Goal: Task Accomplishment & Management: Use online tool/utility

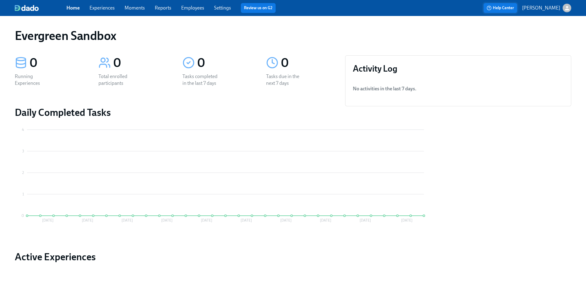
click at [517, 8] on button "Help Center" at bounding box center [501, 8] width 34 height 10
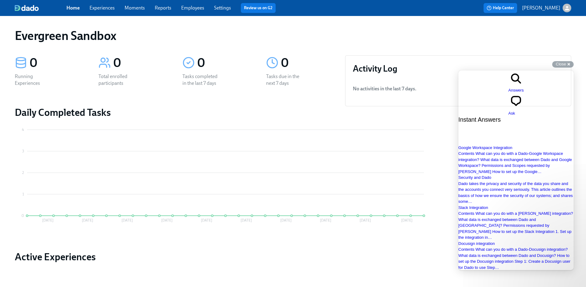
type input "download"
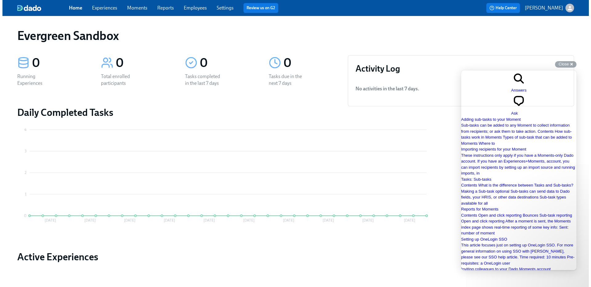
scroll to position [409, 0]
click at [125, 10] on link "Moments" at bounding box center [135, 8] width 20 height 6
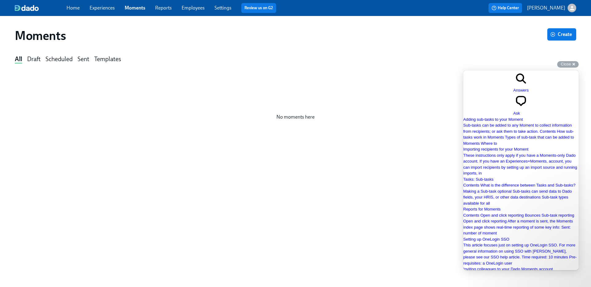
click at [83, 8] on div "Home Experiences Moments Reports Employees Settings Review us on G2" at bounding box center [193, 8] width 255 height 10
click at [92, 11] on span "Experiences" at bounding box center [102, 8] width 25 height 7
click at [99, 10] on link "Experiences" at bounding box center [102, 8] width 25 height 6
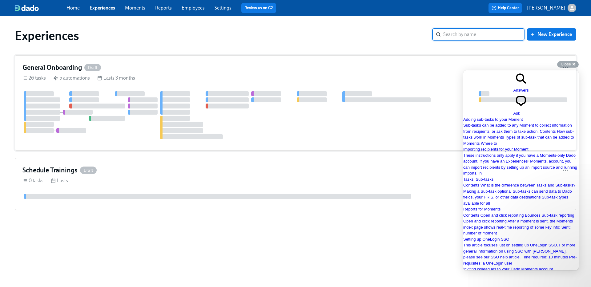
click at [54, 71] on h4 "General Onboarding" at bounding box center [51, 67] width 59 height 9
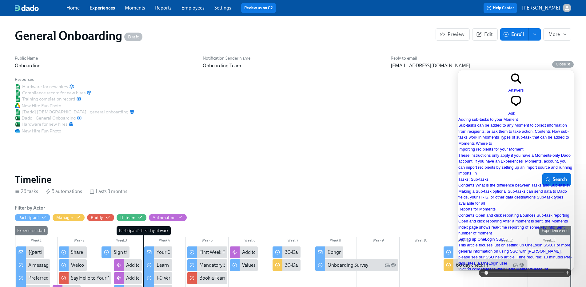
click at [387, 73] on div "Reply-to email [EMAIL_ADDRESS][DOMAIN_NAME]" at bounding box center [481, 62] width 188 height 21
click at [442, 33] on icon "button" at bounding box center [442, 34] width 5 height 3
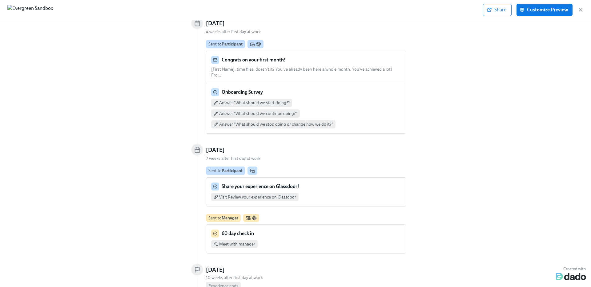
scroll to position [1849, 0]
click at [538, 10] on span "Customize Preview" at bounding box center [544, 10] width 47 height 6
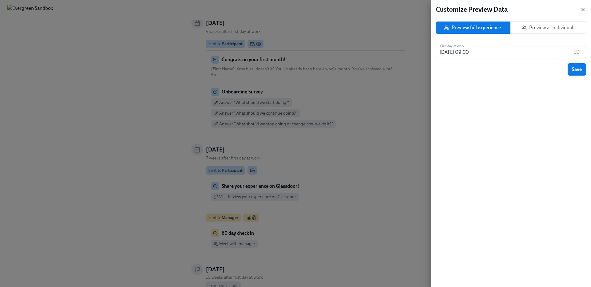
click at [585, 7] on icon "button" at bounding box center [583, 9] width 6 height 6
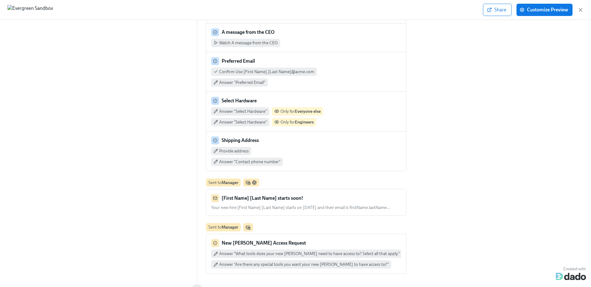
scroll to position [0, 0]
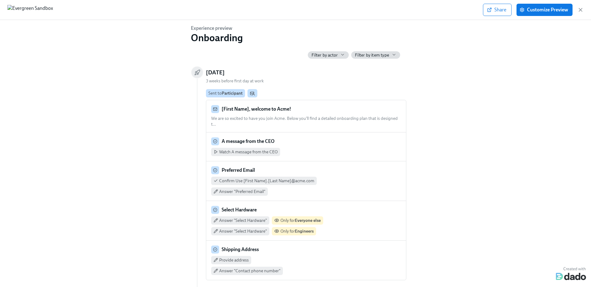
click at [258, 106] on strong "[First Name], welcome to Acme!" at bounding box center [256, 109] width 70 height 6
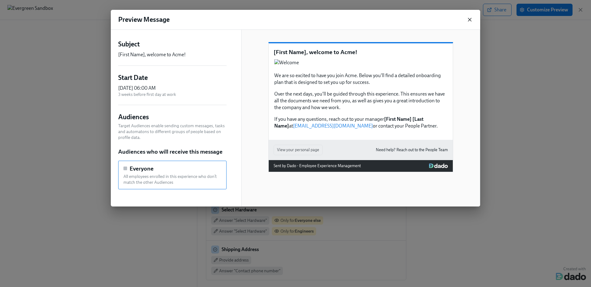
click at [469, 18] on icon "button" at bounding box center [469, 20] width 6 height 6
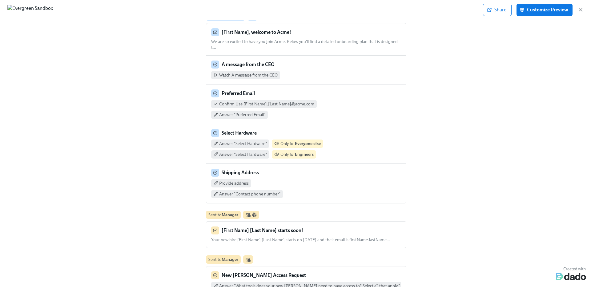
scroll to position [323, 0]
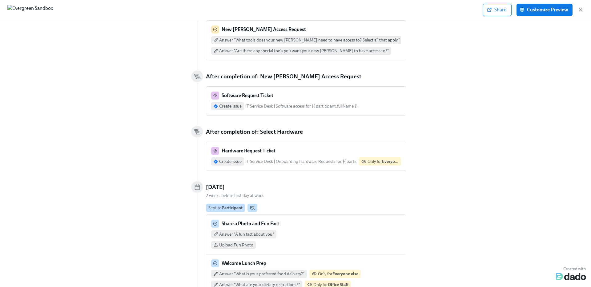
click at [505, 9] on span "Share" at bounding box center [497, 10] width 18 height 6
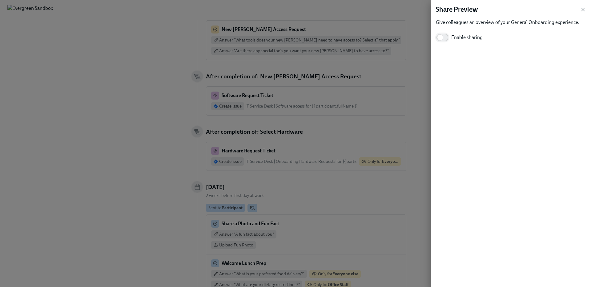
click at [444, 38] on input "Enable sharing" at bounding box center [440, 38] width 41 height 14
checkbox input "true"
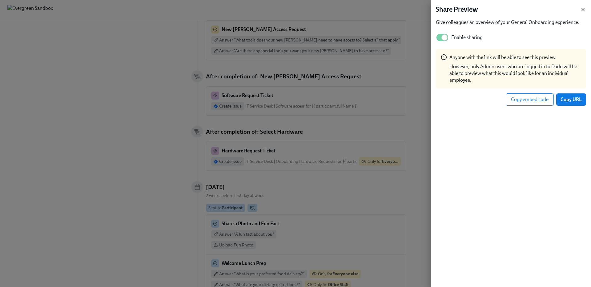
click at [583, 8] on icon "button" at bounding box center [583, 9] width 6 height 6
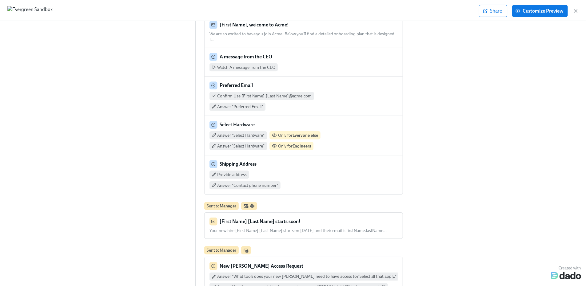
scroll to position [78, 0]
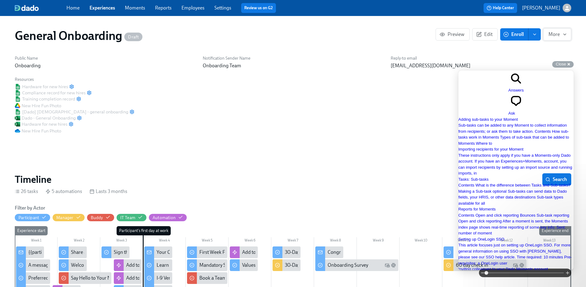
click at [558, 35] on span "More" at bounding box center [558, 34] width 18 height 6
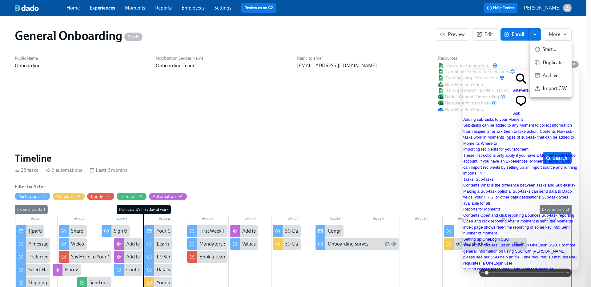
click at [381, 51] on div at bounding box center [295, 143] width 591 height 287
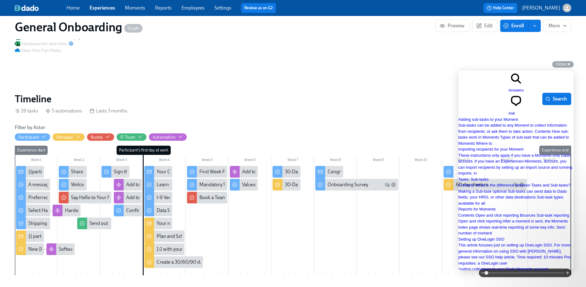
scroll to position [145, 0]
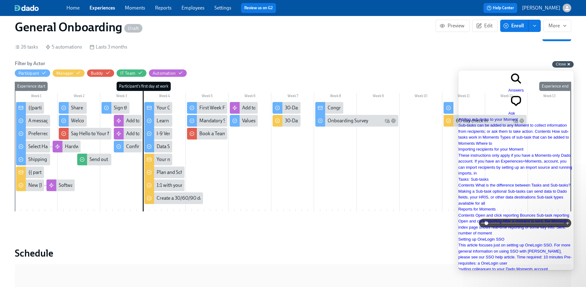
click at [568, 65] on div "Close cross-small" at bounding box center [563, 64] width 22 height 6
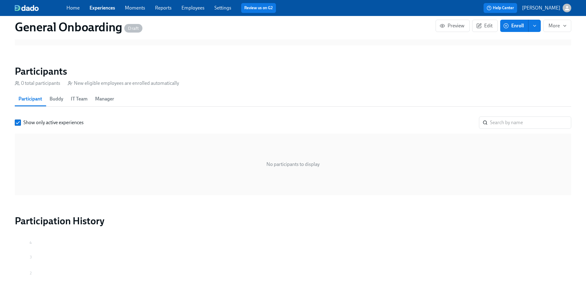
scroll to position [468, 0]
